Goal: Task Accomplishment & Management: Manage account settings

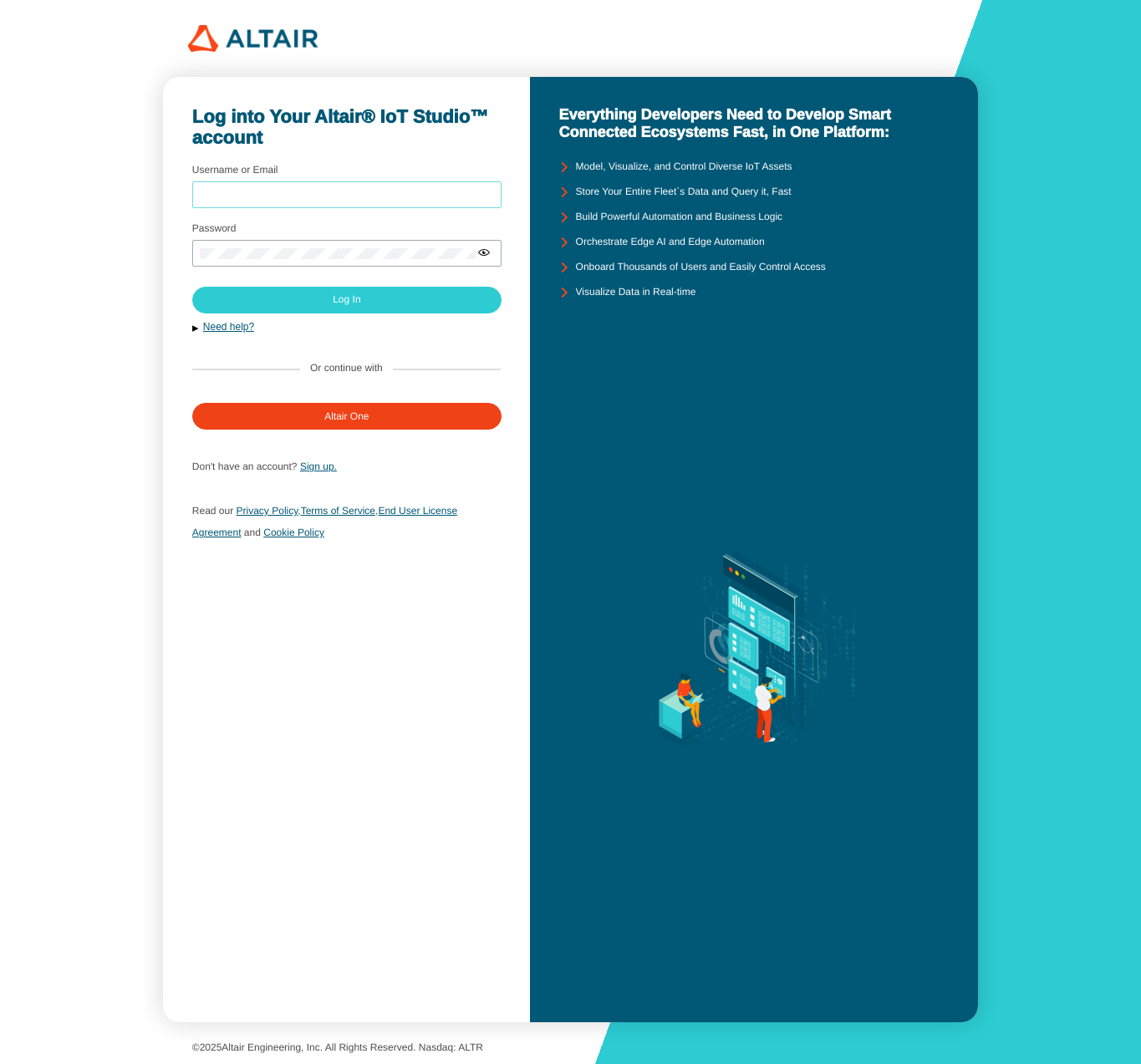
click at [431, 197] on input "Username or Email" at bounding box center [346, 195] width 294 height 12
click at [1141, 196] on com-1password-button at bounding box center [1141, 532] width 0 height 1064
type input "sfineone"
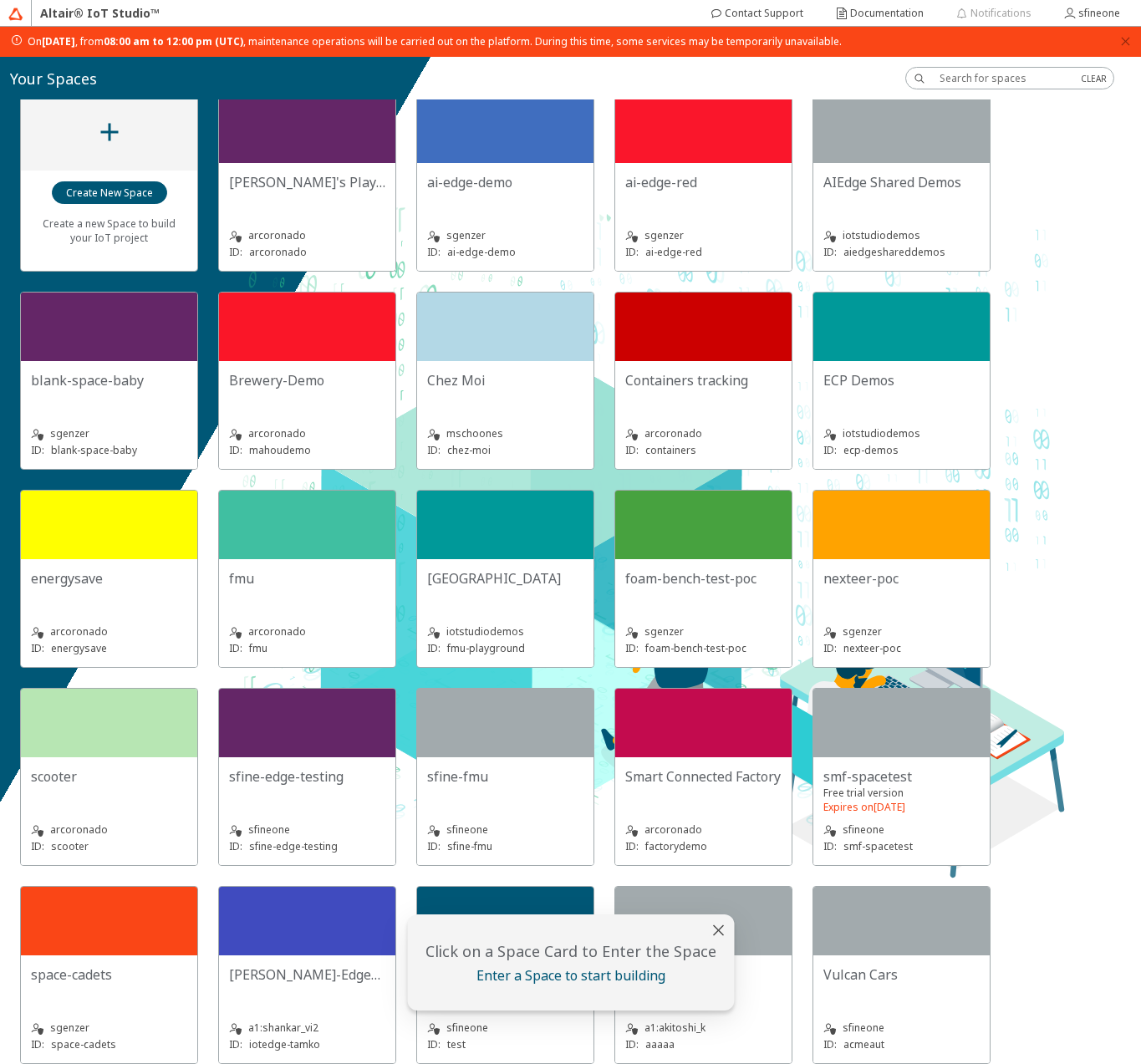
scroll to position [46, 0]
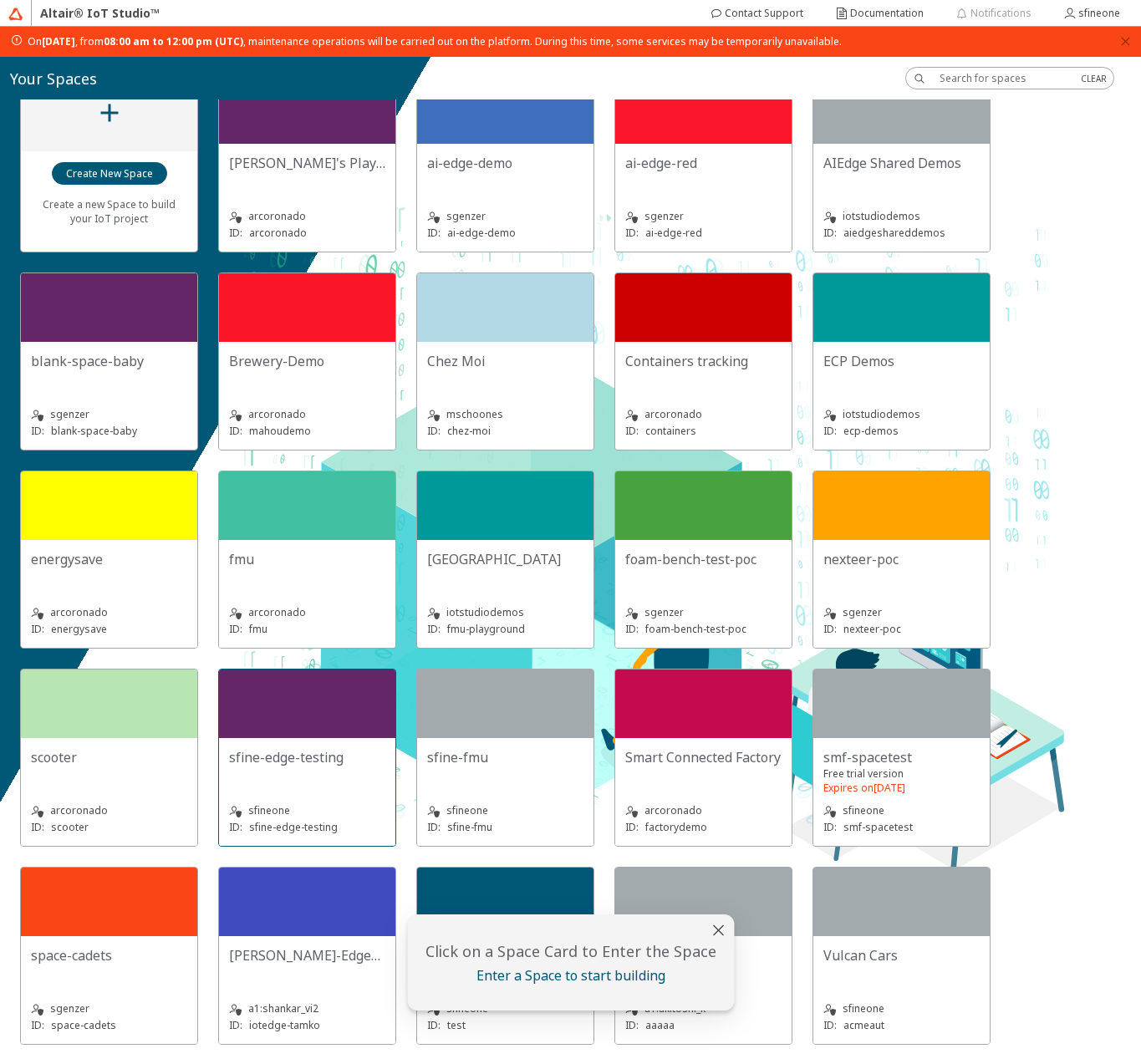
click at [292, 728] on div at bounding box center [308, 703] width 177 height 69
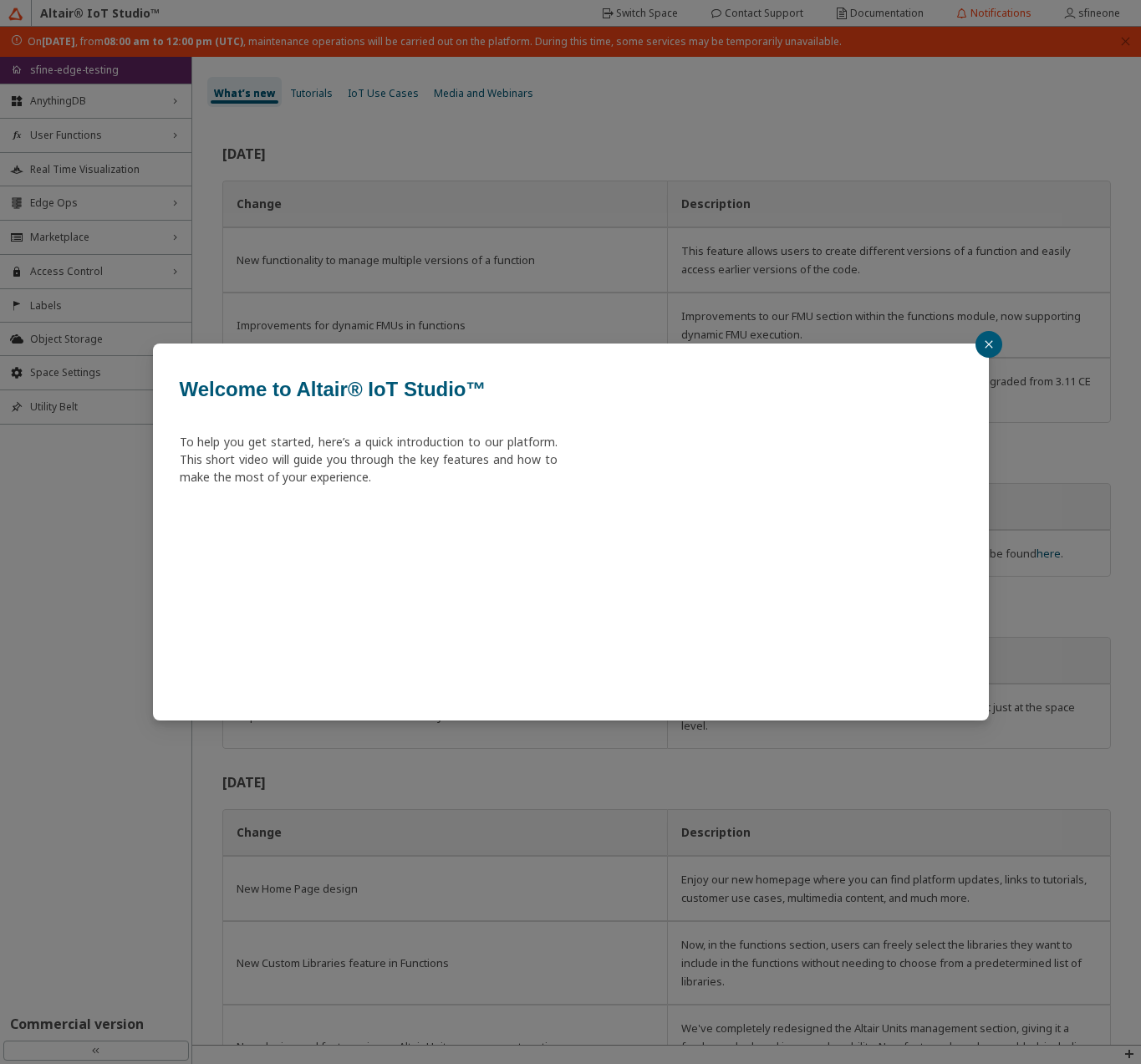
click at [987, 343] on icon "close" at bounding box center [989, 344] width 10 height 10
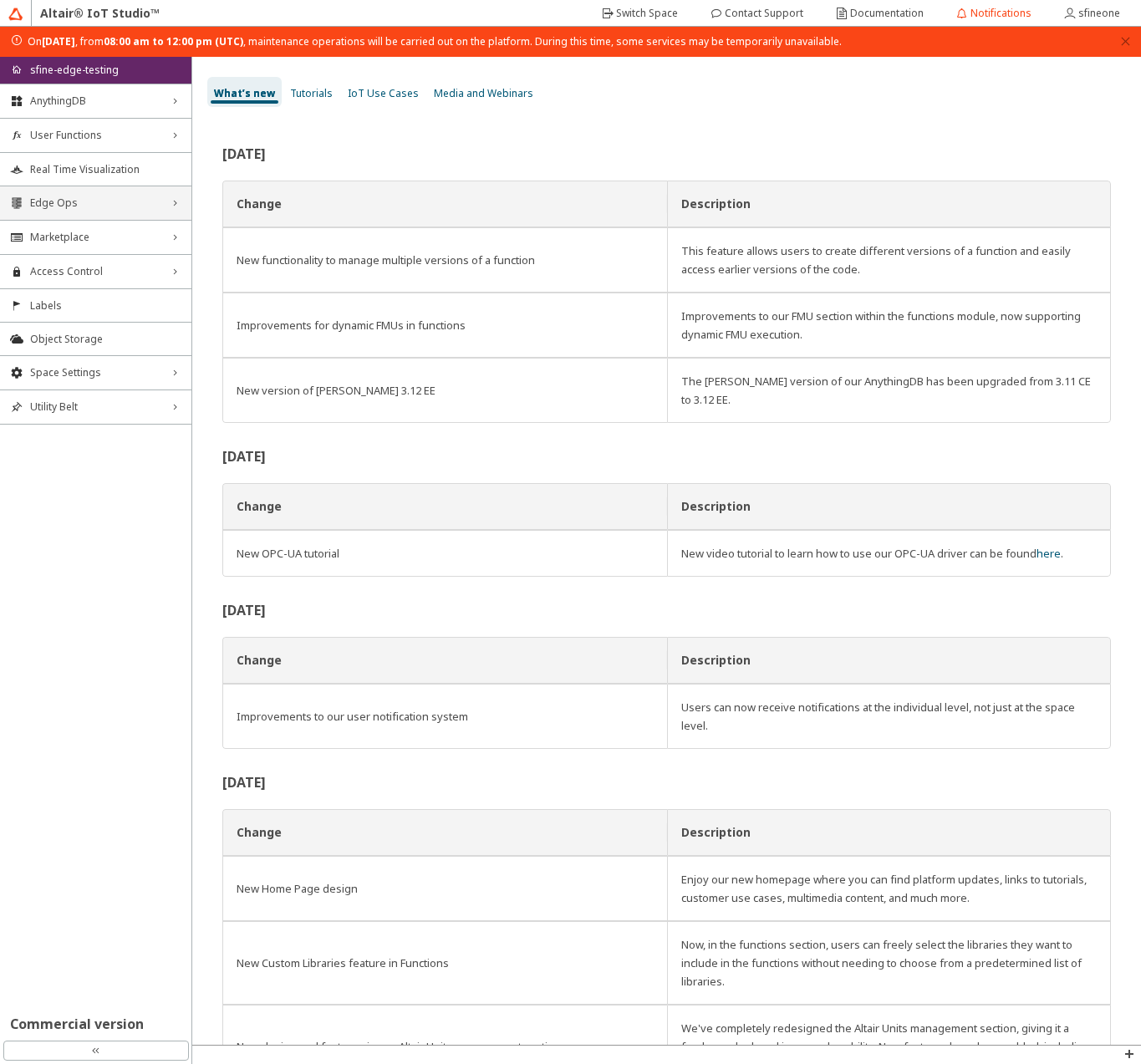
click at [108, 197] on span "Edge Ops" at bounding box center [95, 204] width 131 height 14
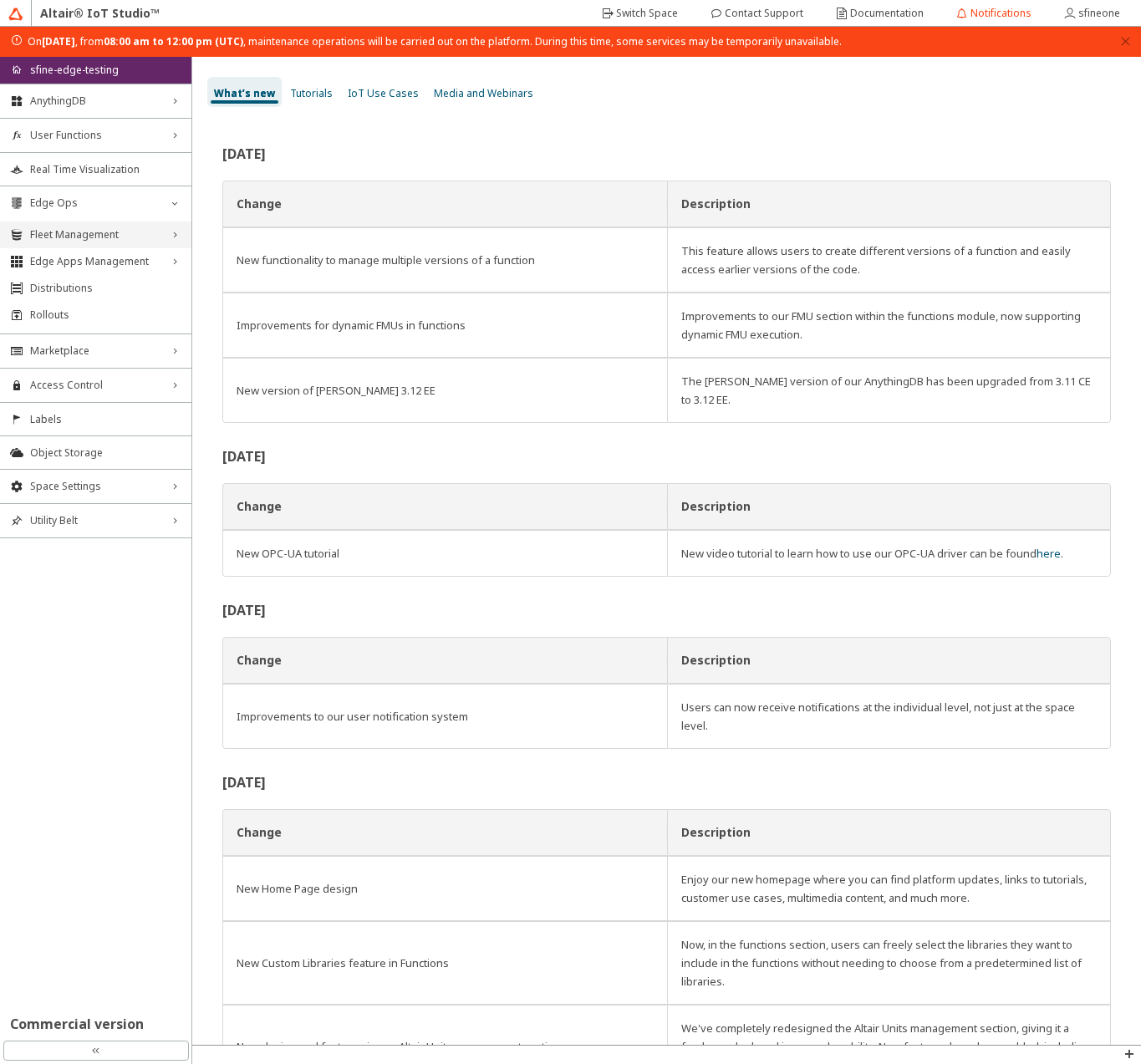
click at [91, 228] on span "Fleet Management" at bounding box center [95, 235] width 131 height 14
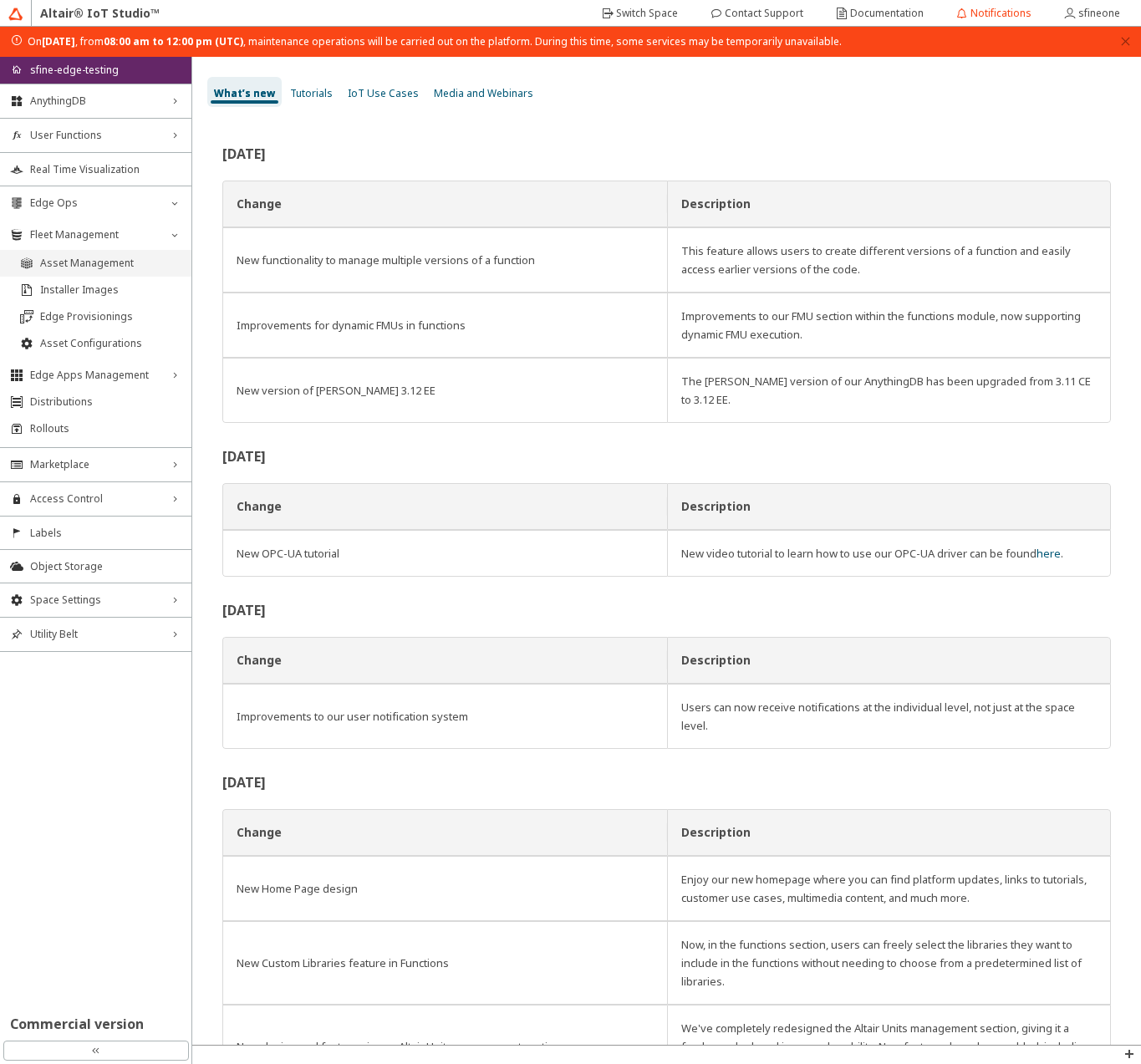
click at [82, 257] on span "Asset Management" at bounding box center [111, 264] width 142 height 14
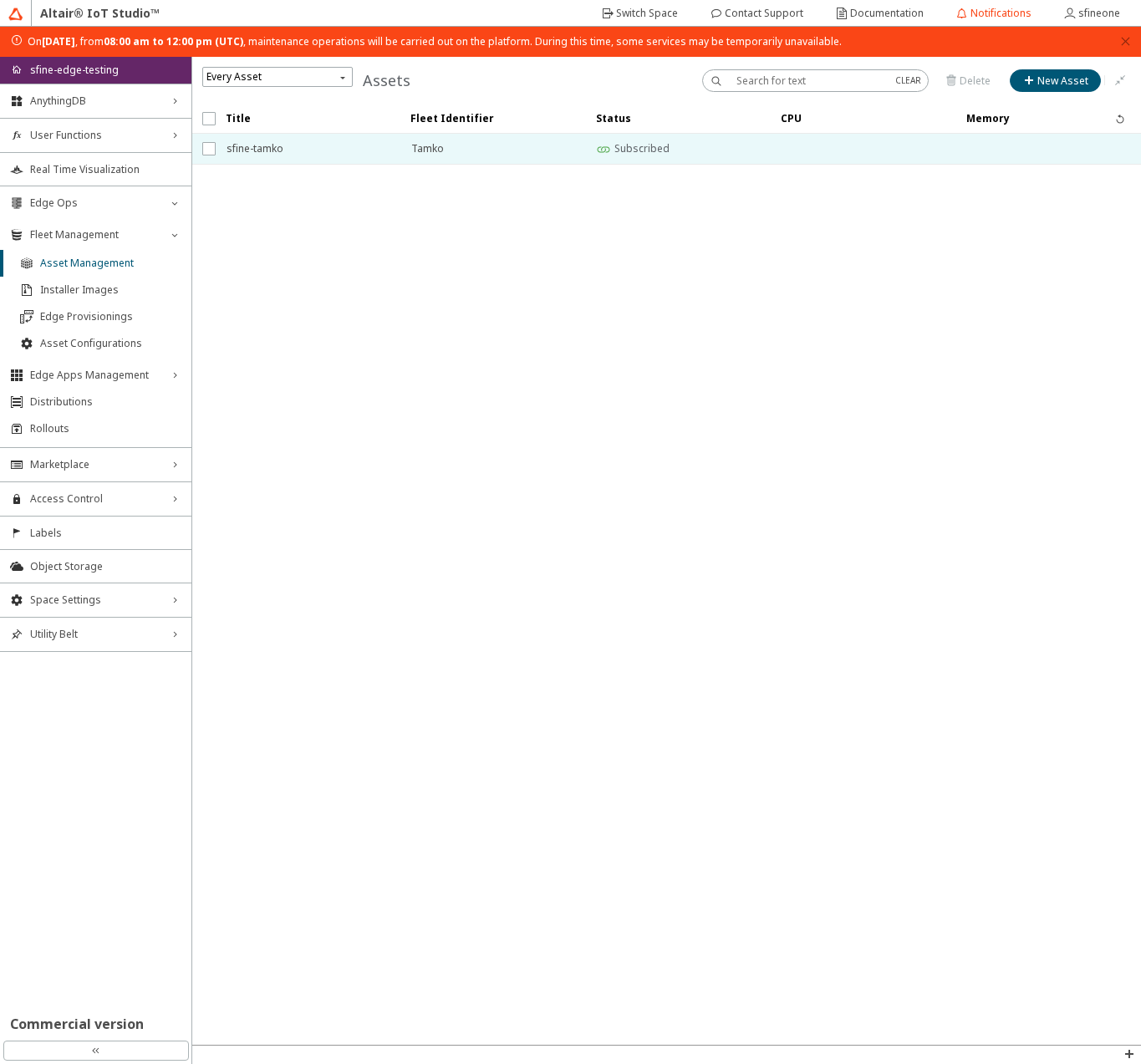
click at [265, 150] on span "sfine-tamko" at bounding box center [309, 148] width 163 height 30
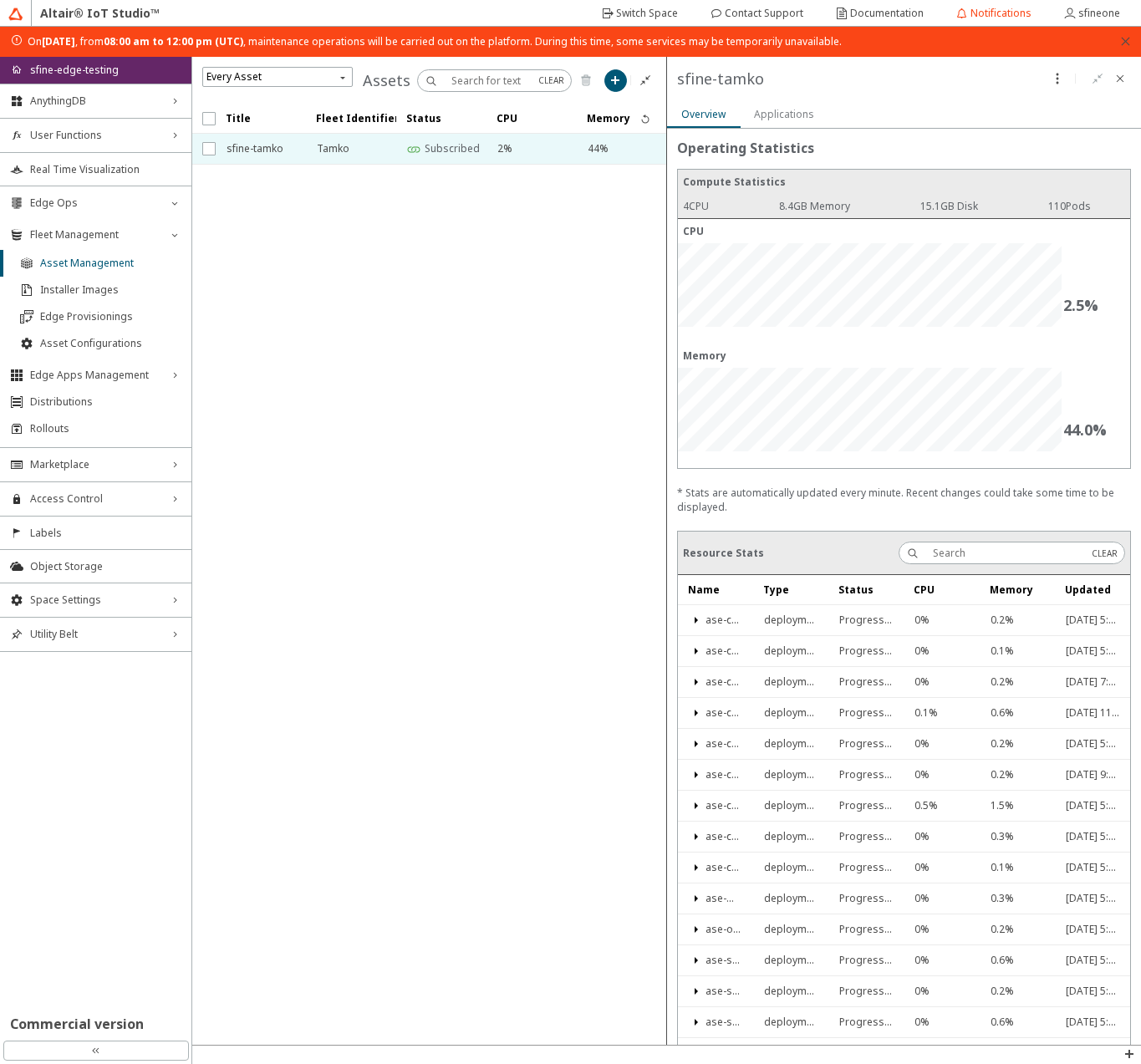
click at [1125, 41] on icon "close" at bounding box center [1125, 41] width 9 height 9
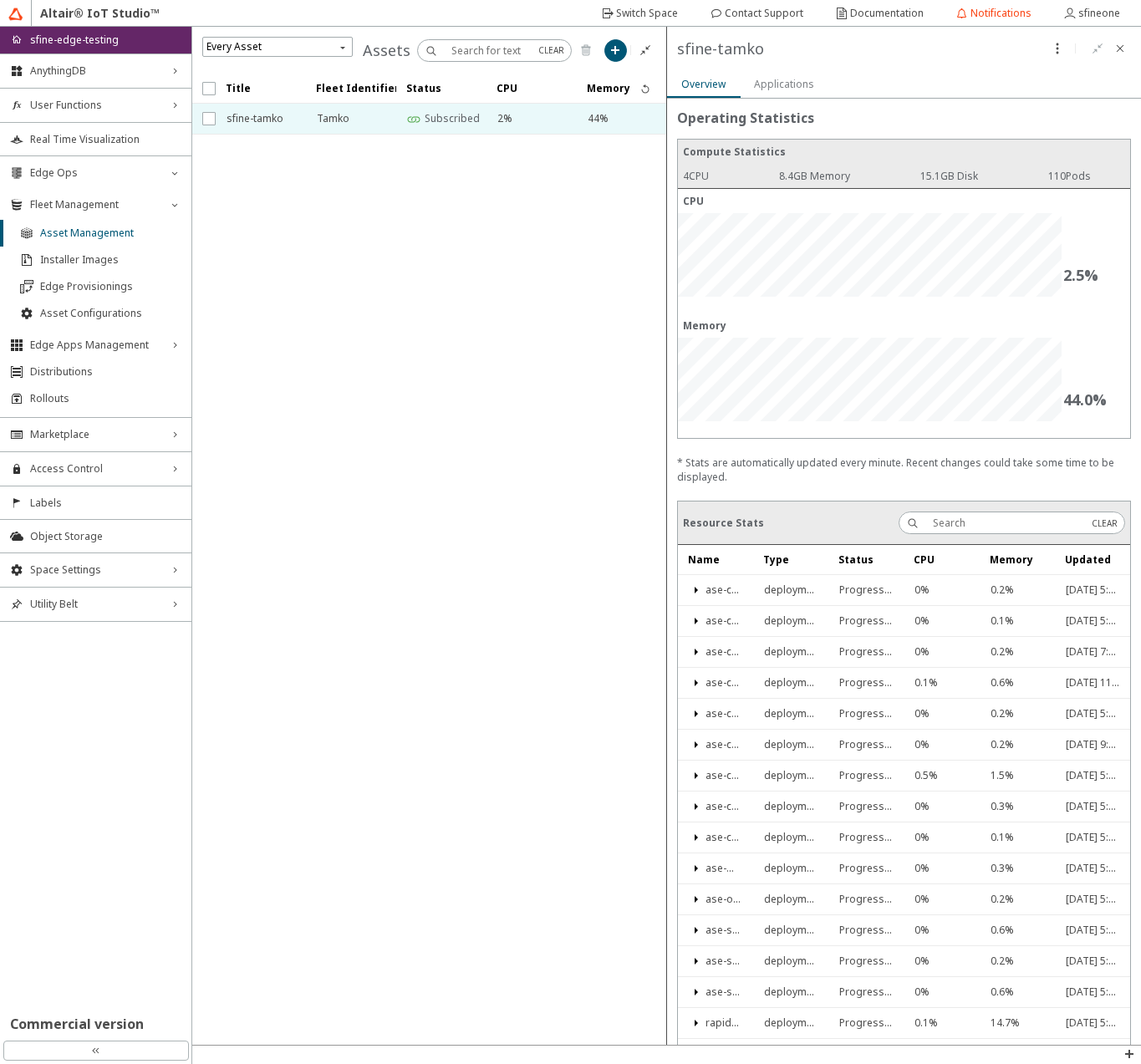
click at [537, 235] on iron-scroll-threshold "Title Fleet Identifier Status CPU Memory" at bounding box center [430, 559] width 475 height 971
click at [0, 0] on slot "Applications" at bounding box center [0, 0] width 0 height 0
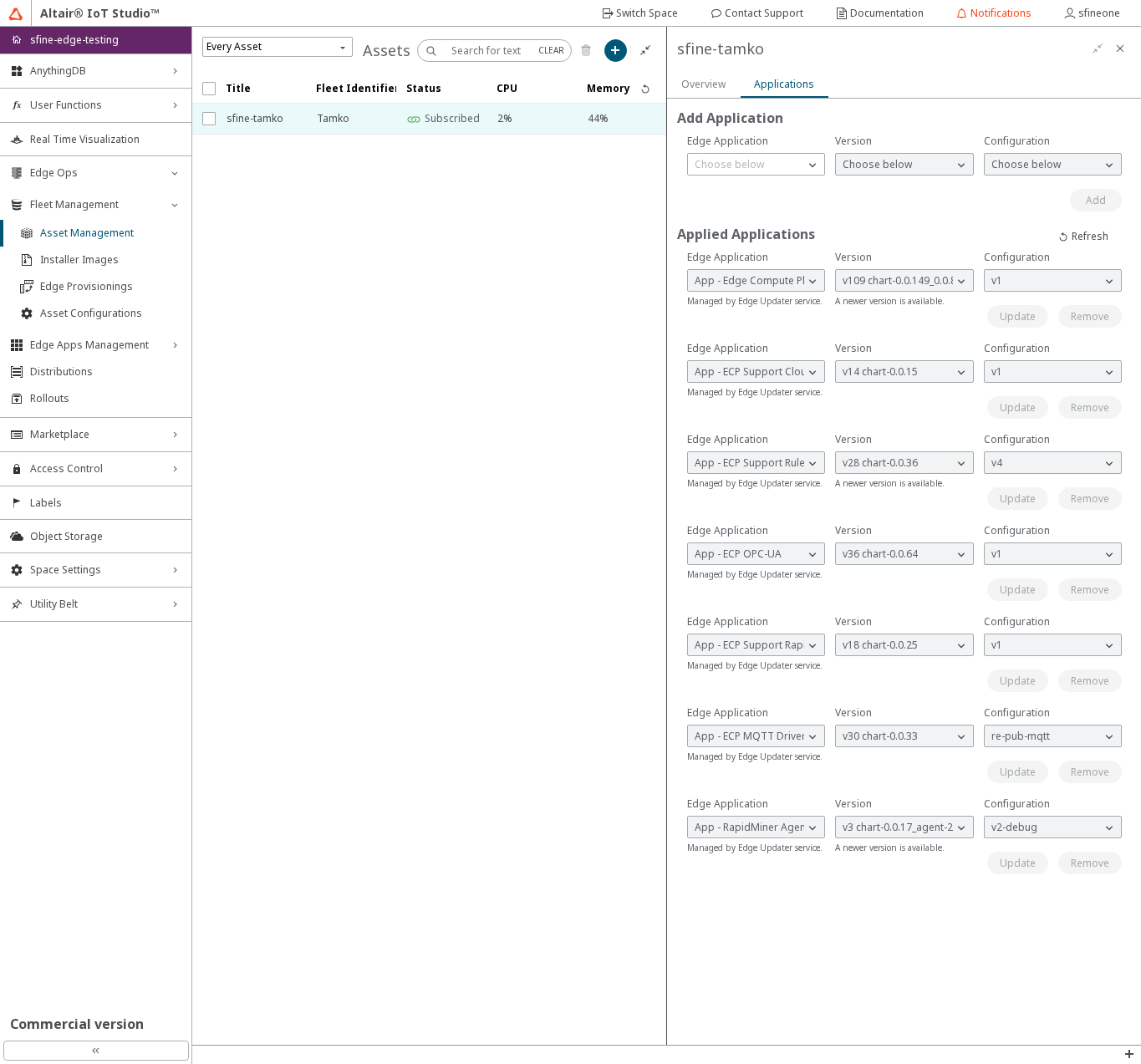
click at [450, 263] on iron-scroll-threshold "Title Fleet Identifier Status CPU Memory" at bounding box center [430, 559] width 475 height 971
click at [265, 117] on span "sfine-tamko" at bounding box center [261, 118] width 69 height 30
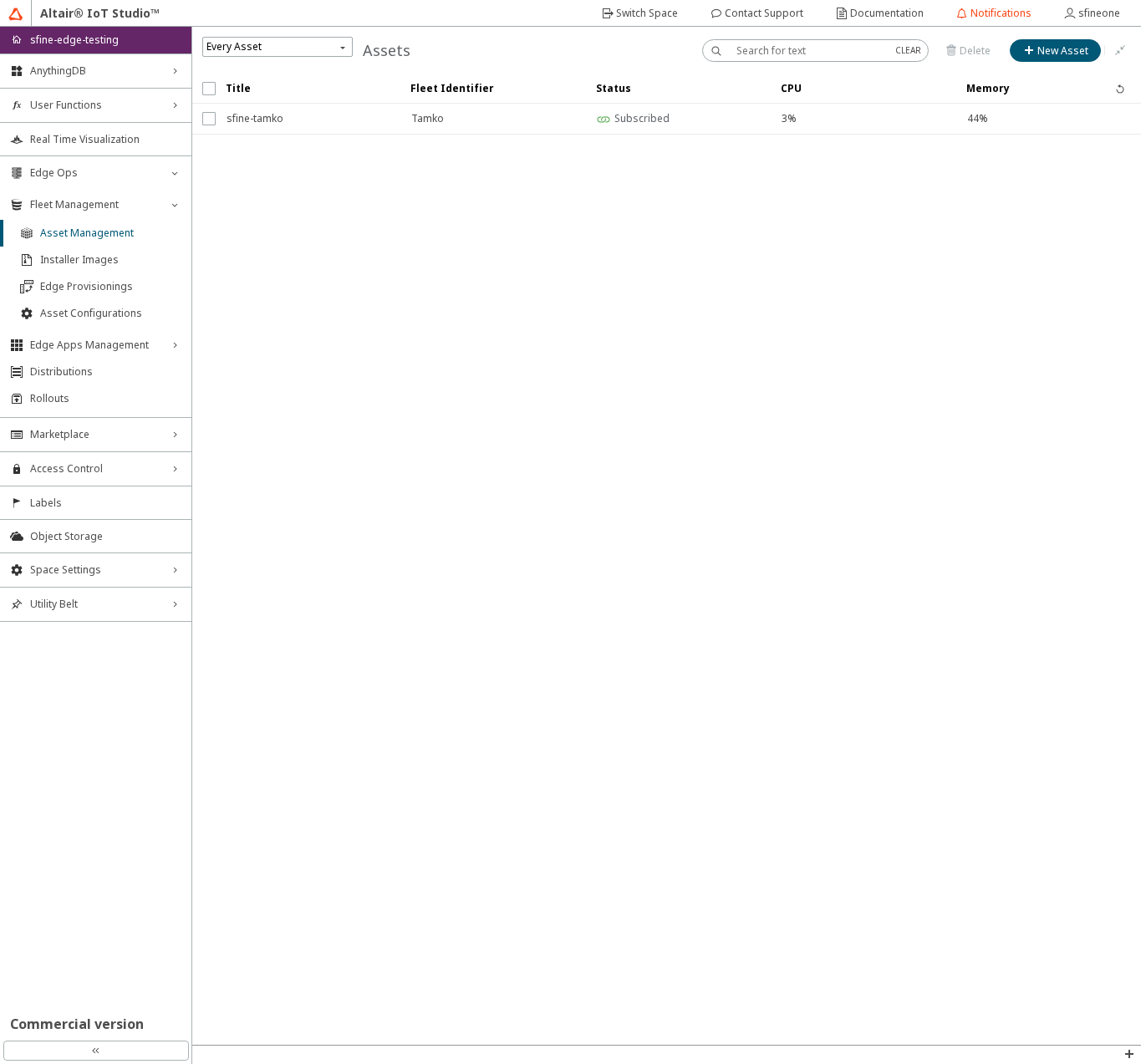
click at [611, 126] on unity-icon at bounding box center [605, 118] width 17 height 30
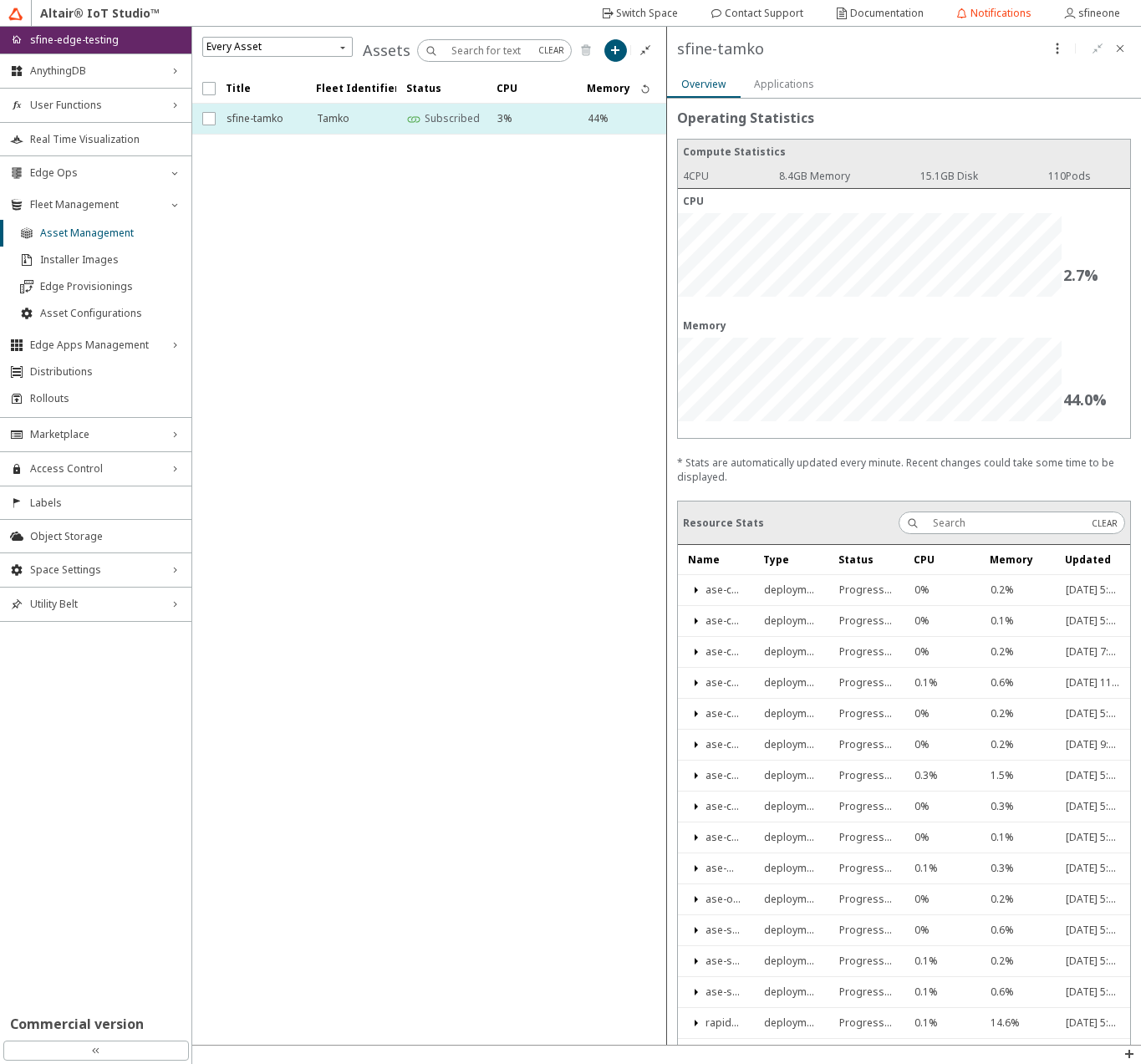
click at [324, 120] on span "Tamko" at bounding box center [351, 118] width 69 height 30
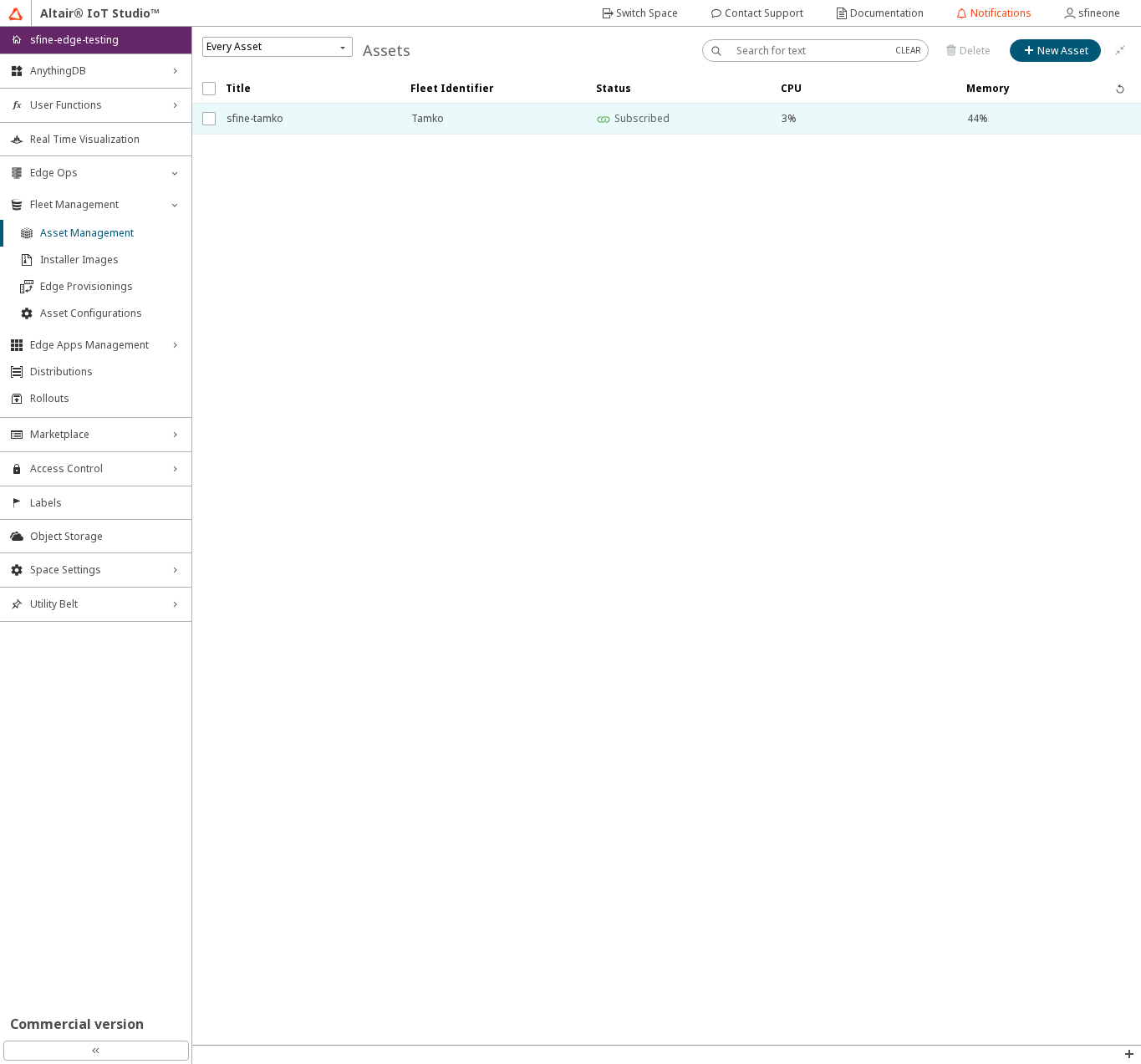
click at [303, 113] on span "sfine-tamko" at bounding box center [309, 118] width 163 height 30
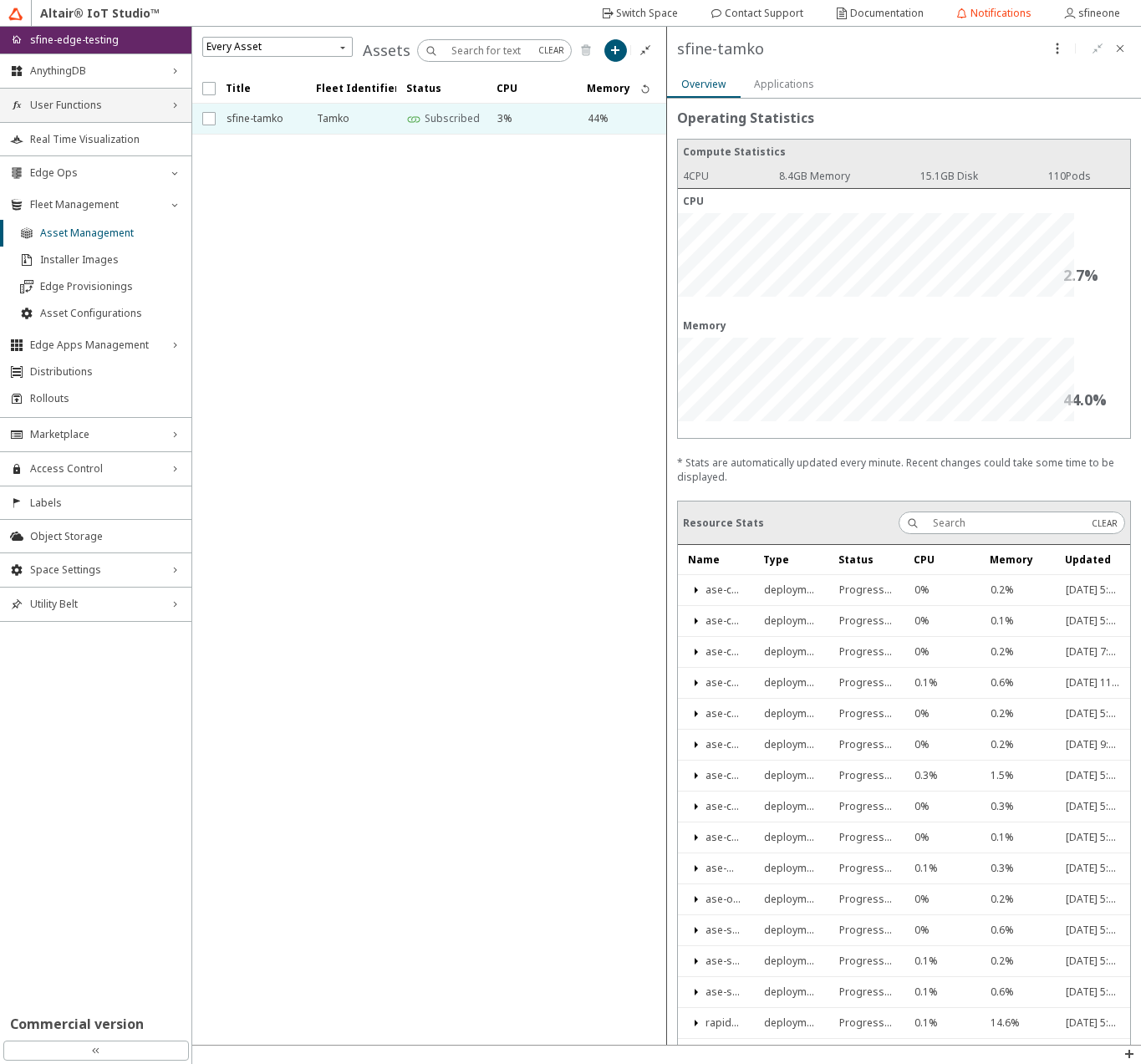
click at [106, 107] on span "User Functions" at bounding box center [95, 106] width 131 height 14
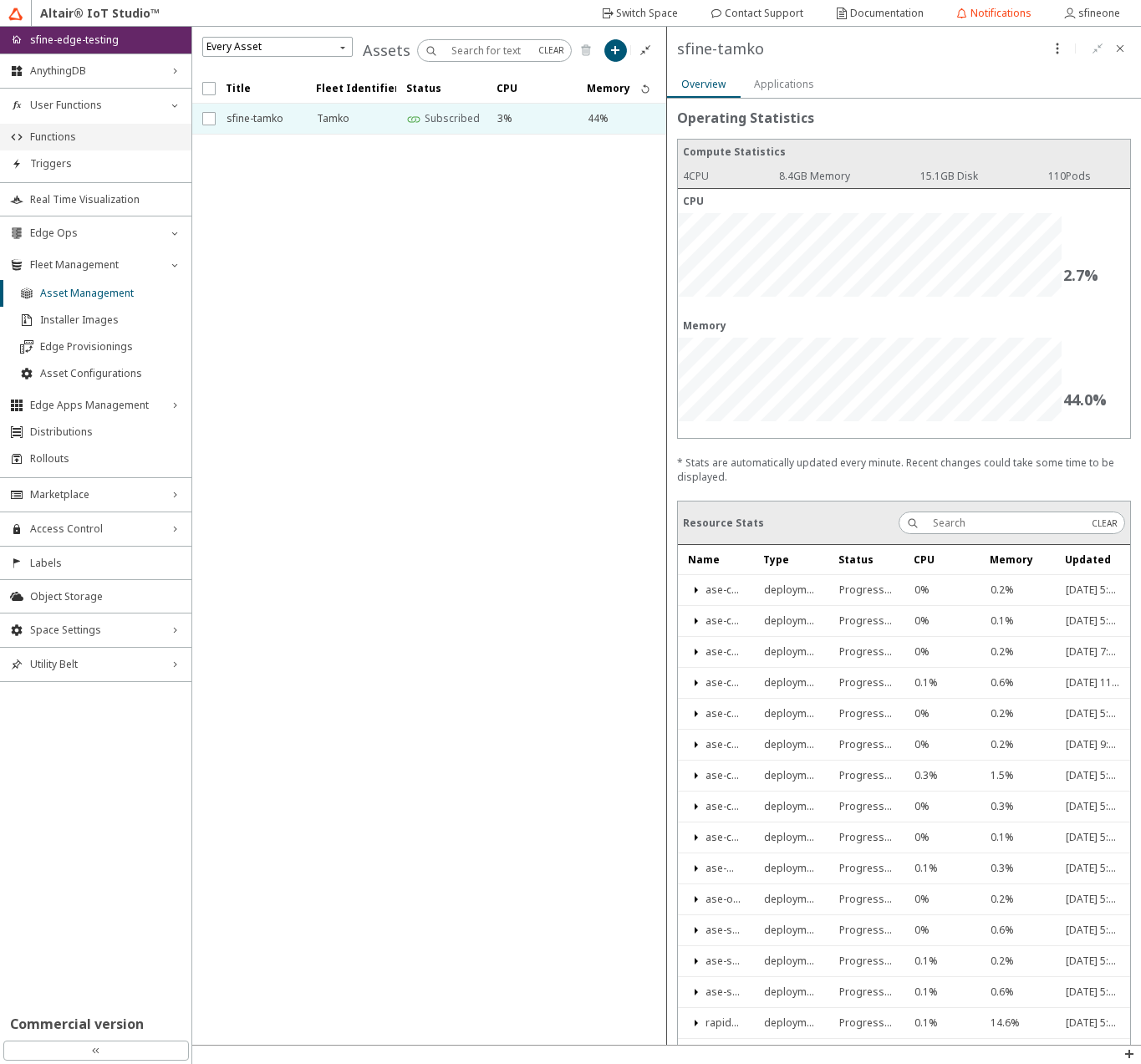
click at [92, 140] on span "Functions" at bounding box center [106, 137] width 151 height 14
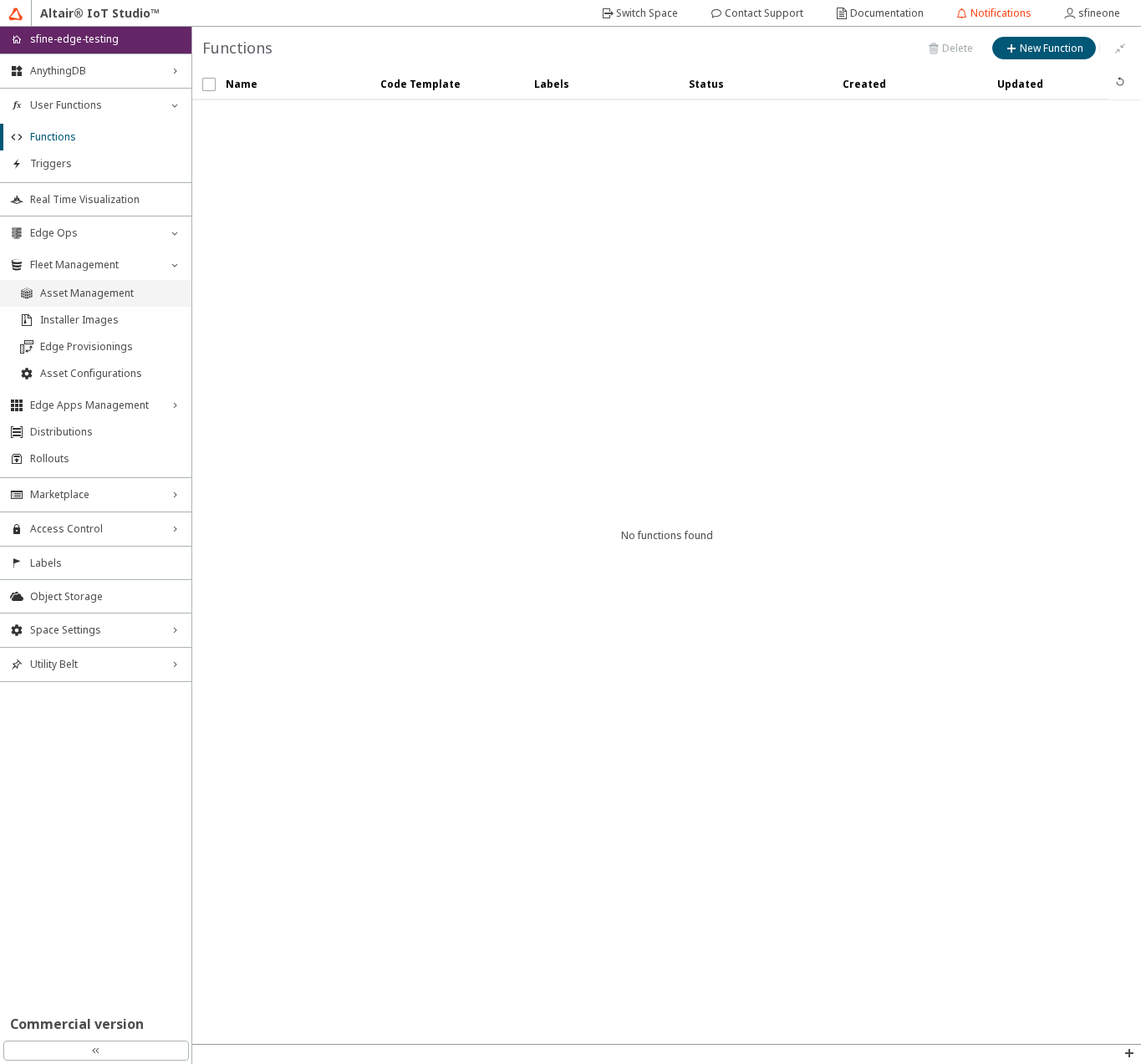
click at [102, 299] on span "Asset Management" at bounding box center [111, 294] width 142 height 14
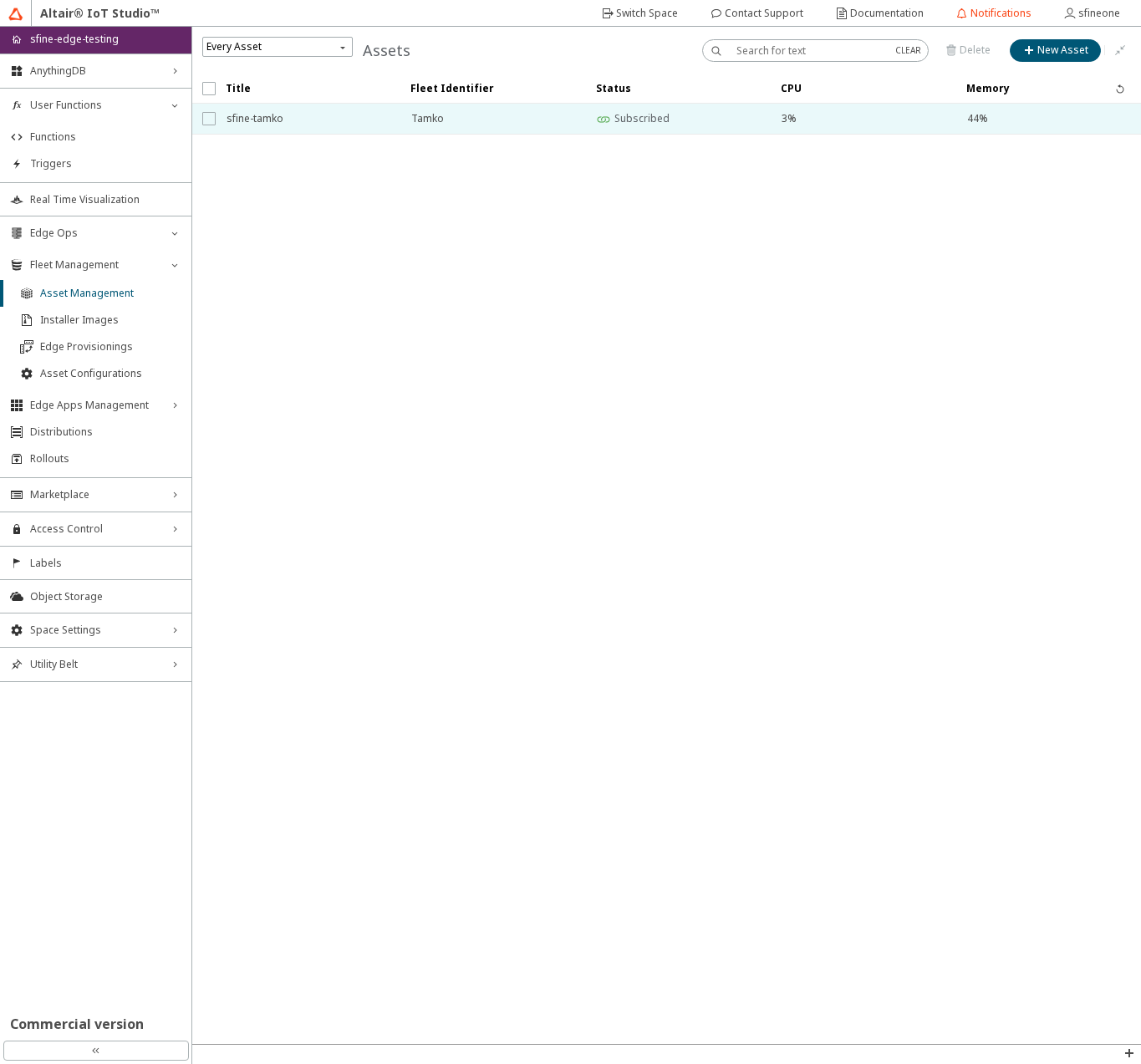
click at [212, 121] on input "checkbox" at bounding box center [208, 118] width 11 height 14
checkbox input "true"
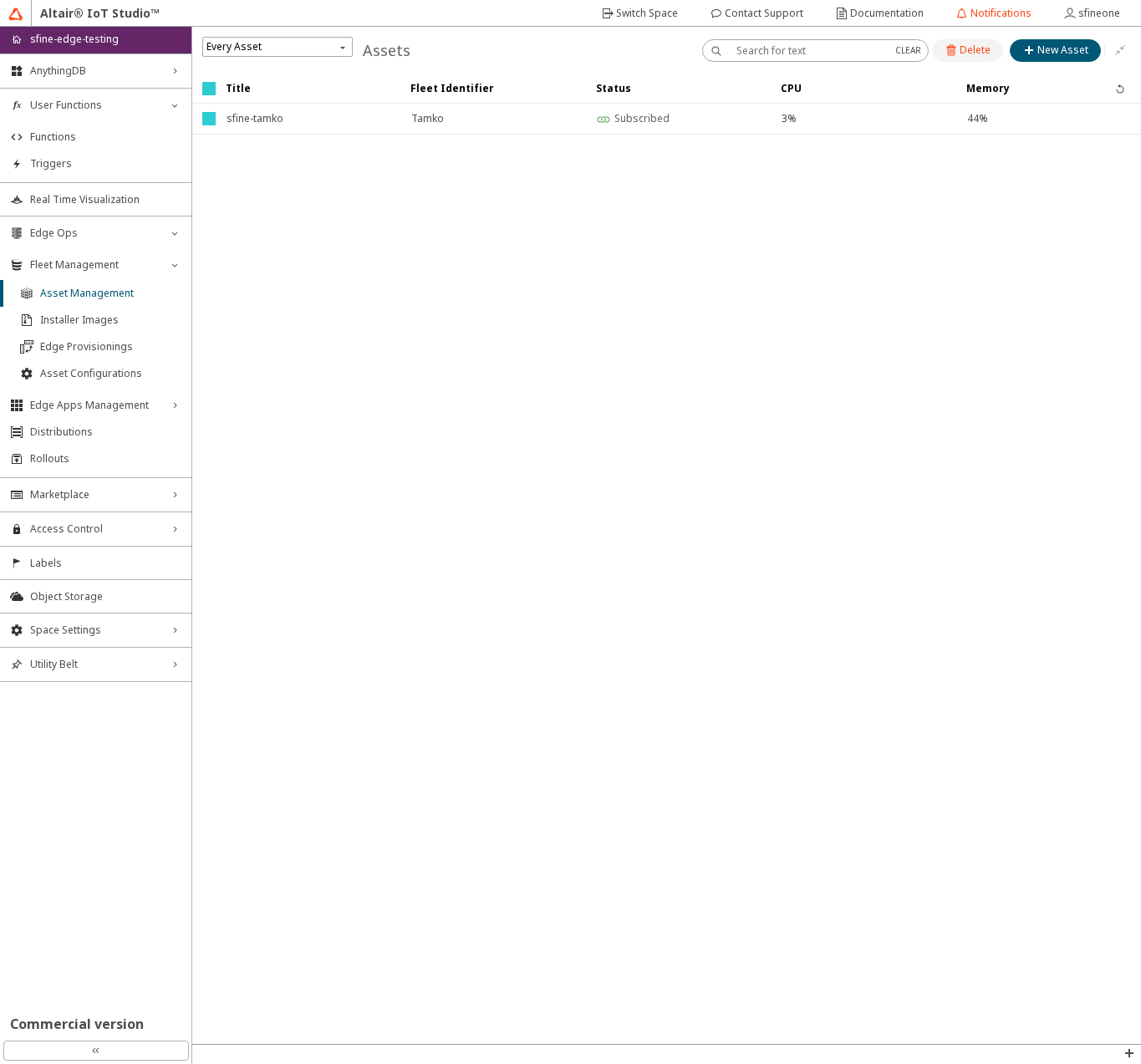
click at [0, 0] on slot "Delete" at bounding box center [0, 0] width 0 height 0
drag, startPoint x: 608, startPoint y: 597, endPoint x: 673, endPoint y: 609, distance: 66.1
click at [0, 0] on slot "Delete" at bounding box center [0, 0] width 0 height 0
checkbox input "false"
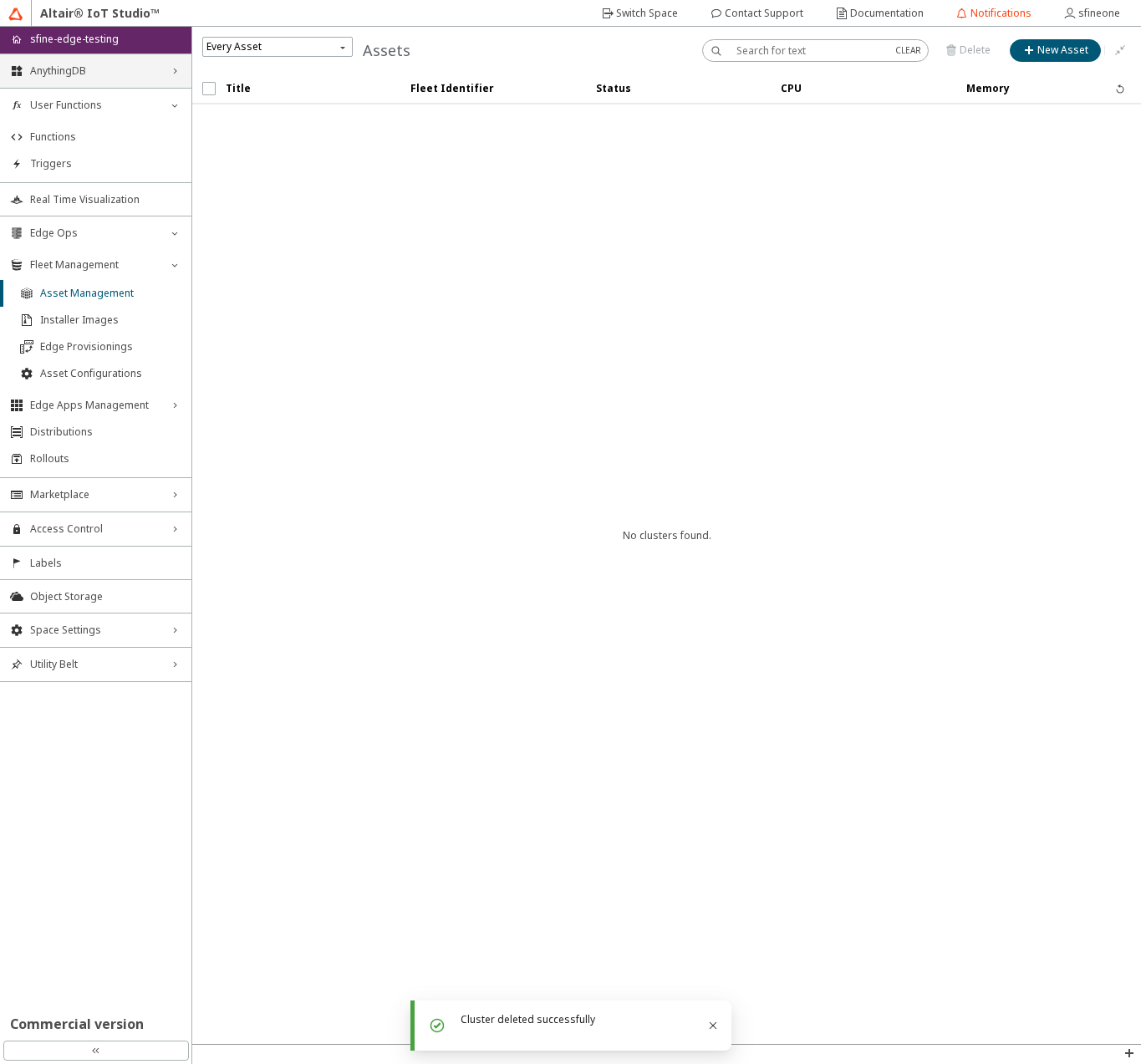
click at [90, 75] on span "AnythingDB" at bounding box center [95, 71] width 131 height 14
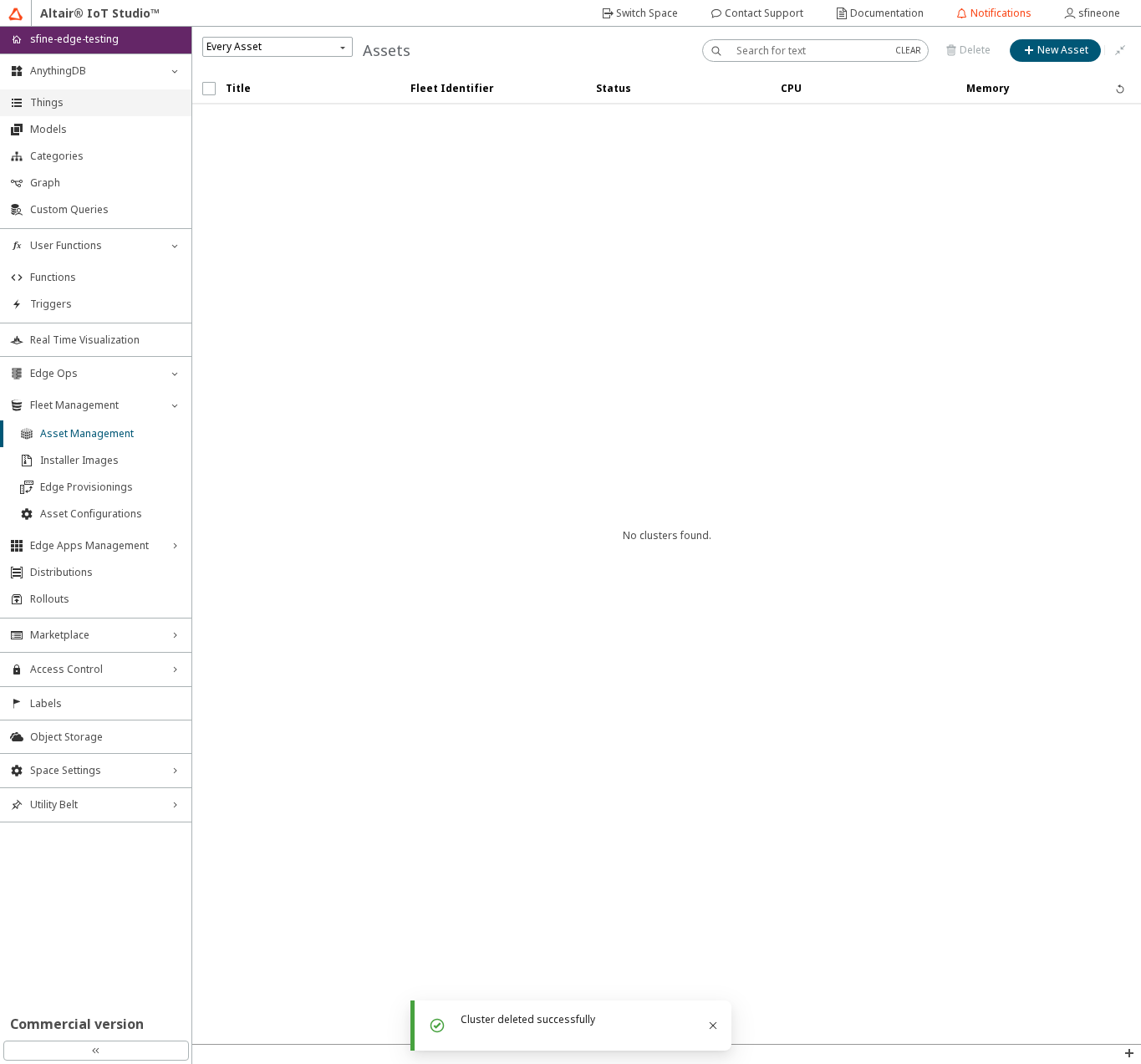
click at [81, 94] on li "Things" at bounding box center [95, 103] width 191 height 27
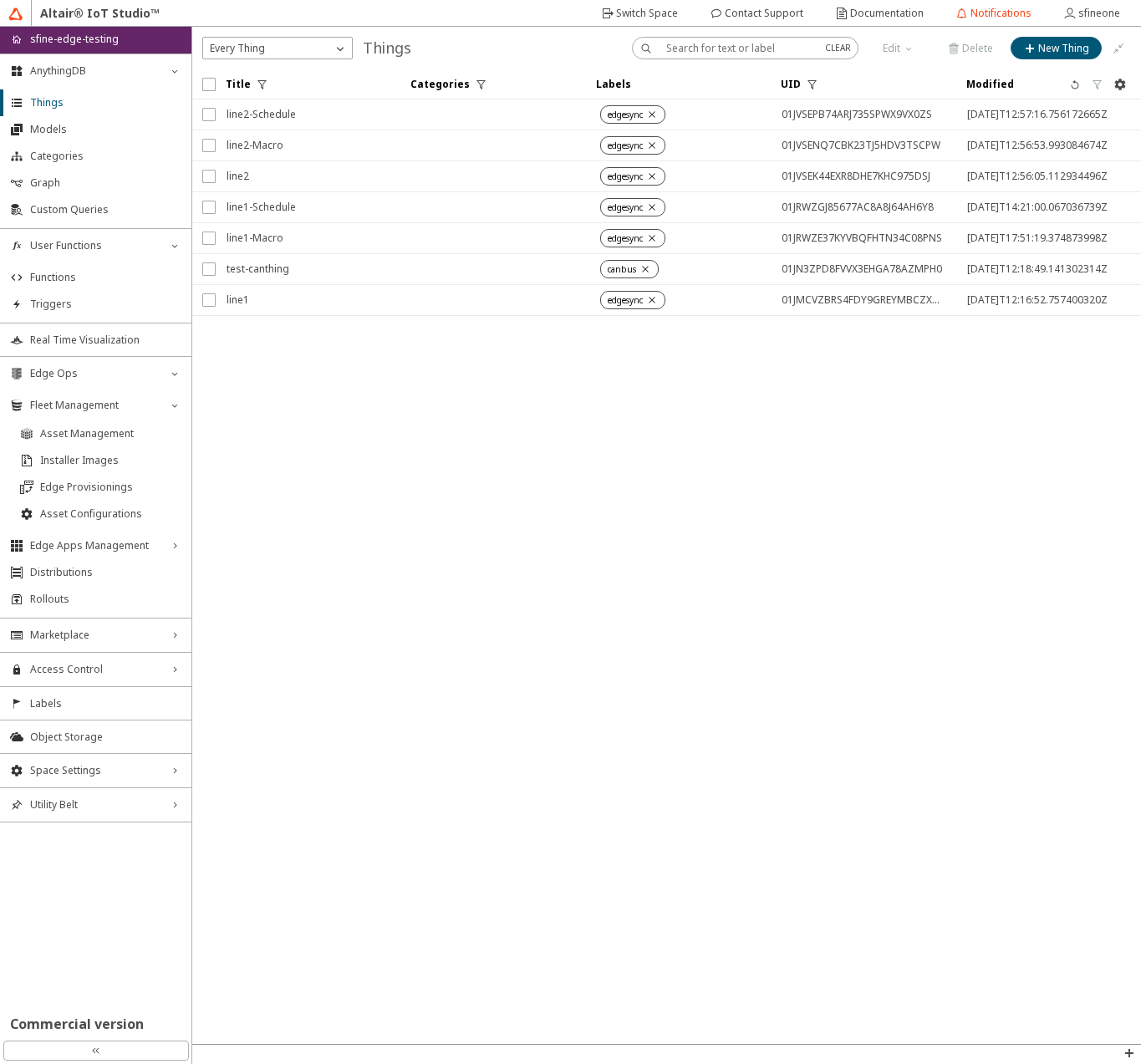
click at [214, 85] on span "<svg xmlns="http://www.w3.org/2000/svg" width="24" height="24" aria-hidden="tru…" at bounding box center [210, 84] width 14 height 14
click at [210, 83] on input "checkbox" at bounding box center [208, 84] width 11 height 14
checkbox input "true"
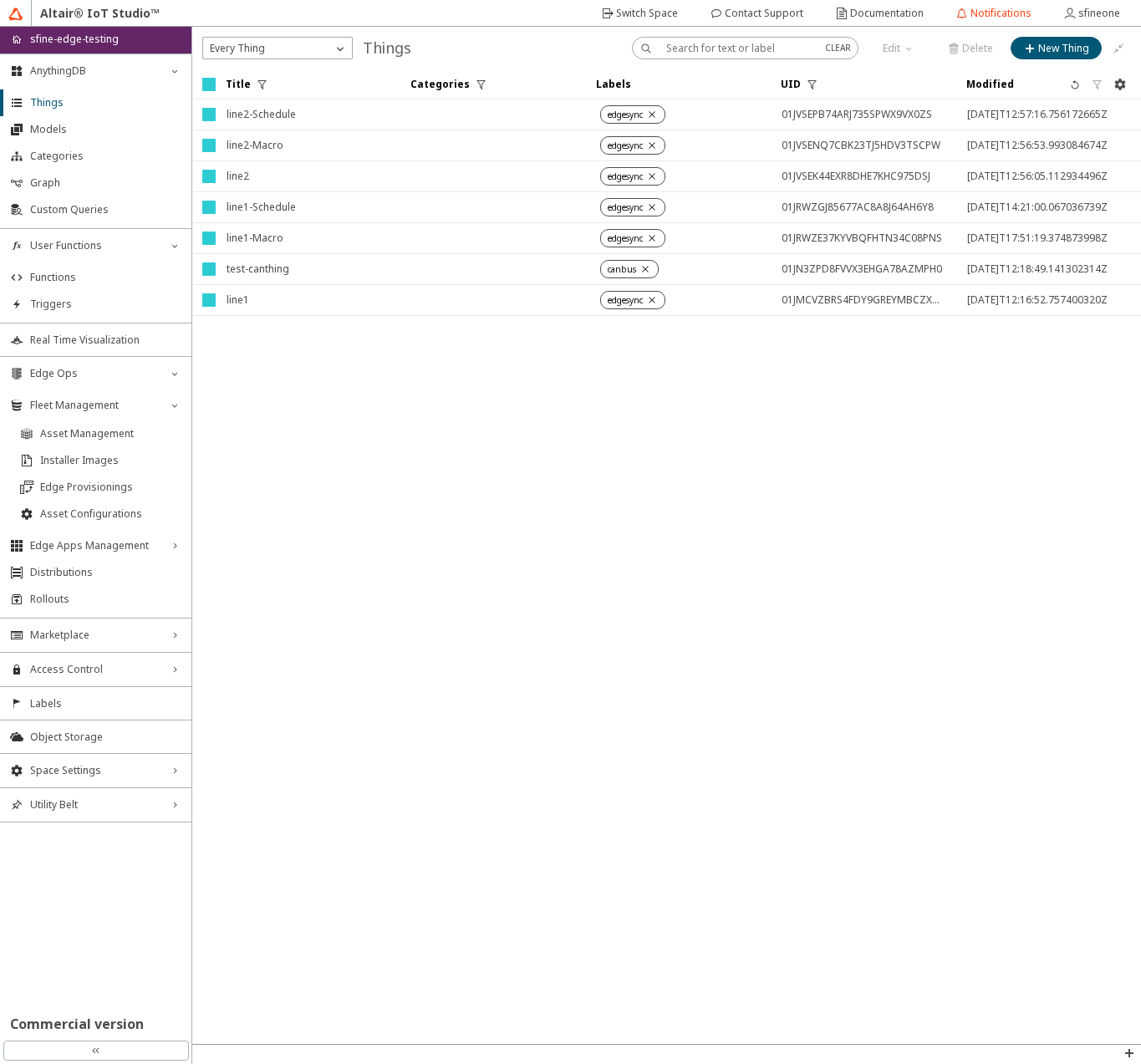
checkbox input "true"
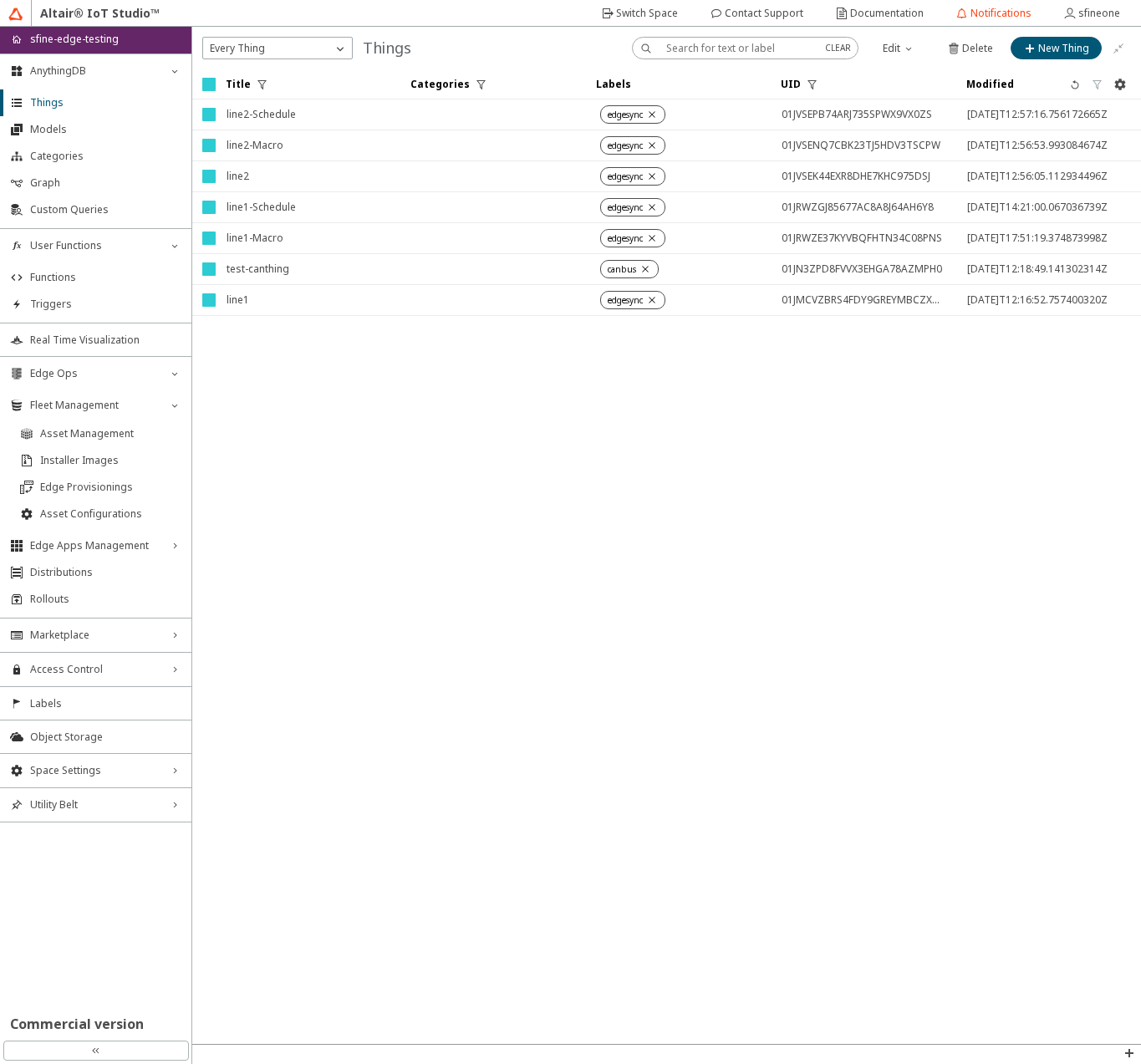
click at [322, 435] on iron-scroll-threshold "Title Categories Labels UID" at bounding box center [667, 557] width 949 height 975
